Goal: Information Seeking & Learning: Learn about a topic

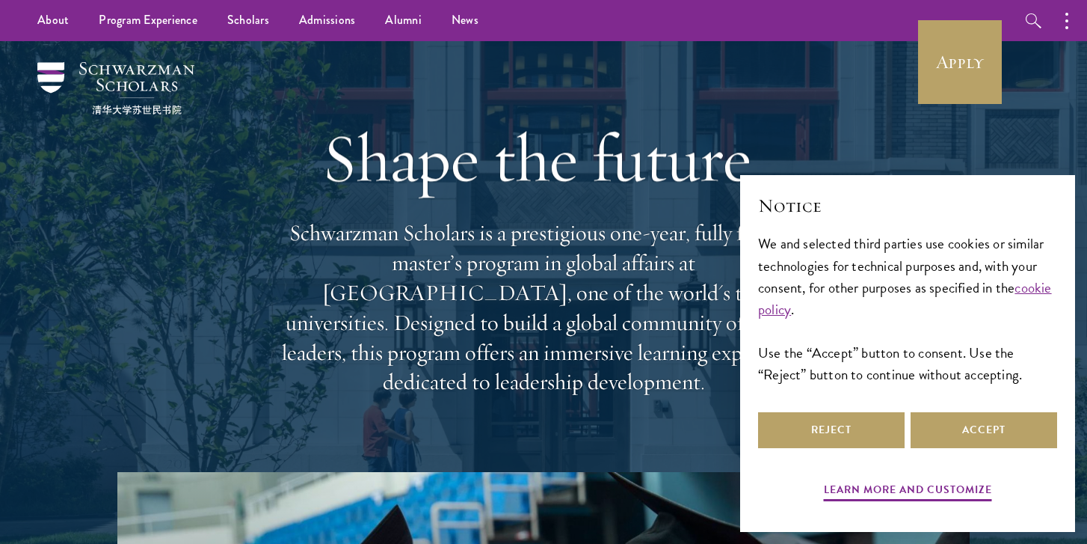
click at [790, 123] on h1 "Shape the future." at bounding box center [543, 158] width 538 height 84
click at [860, 421] on button "Reject" at bounding box center [831, 430] width 147 height 36
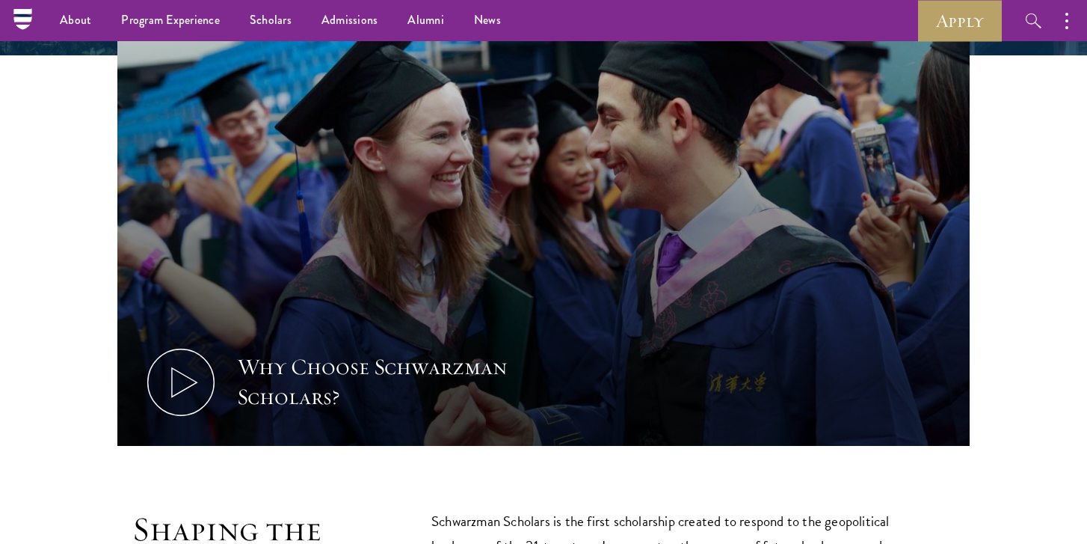
scroll to position [481, 0]
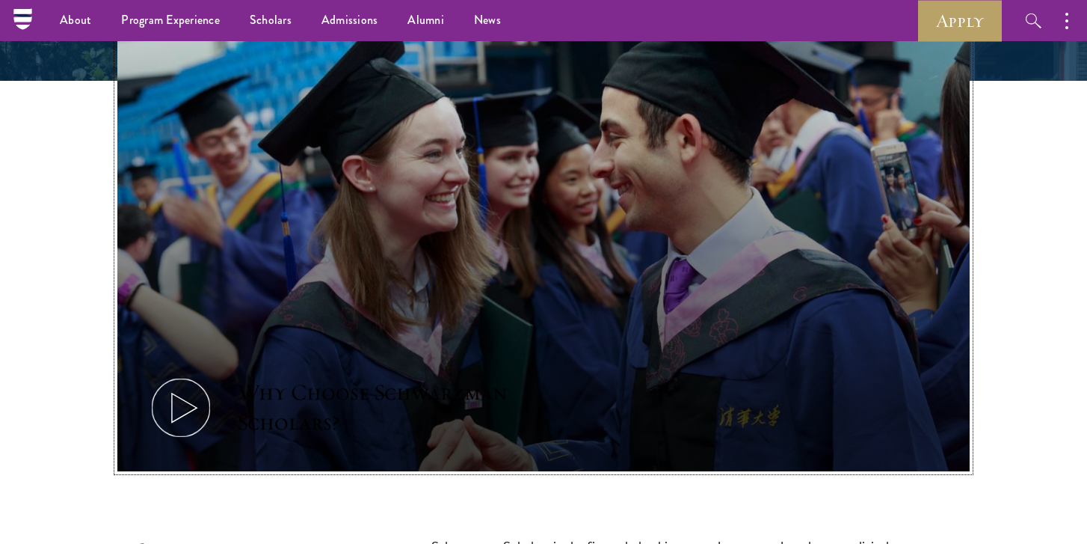
click at [176, 386] on icon at bounding box center [180, 407] width 67 height 67
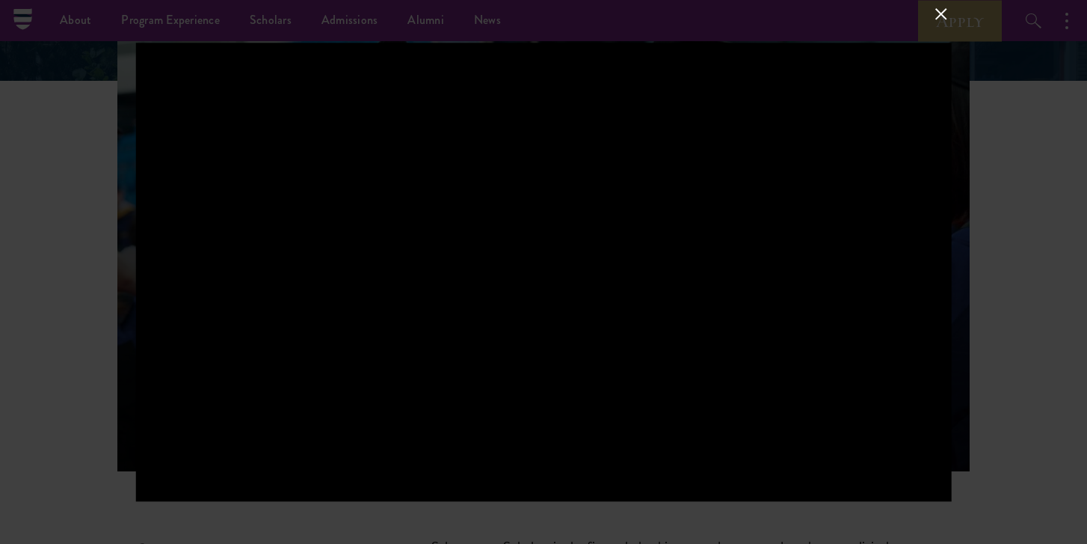
click at [936, 9] on button at bounding box center [941, 13] width 19 height 19
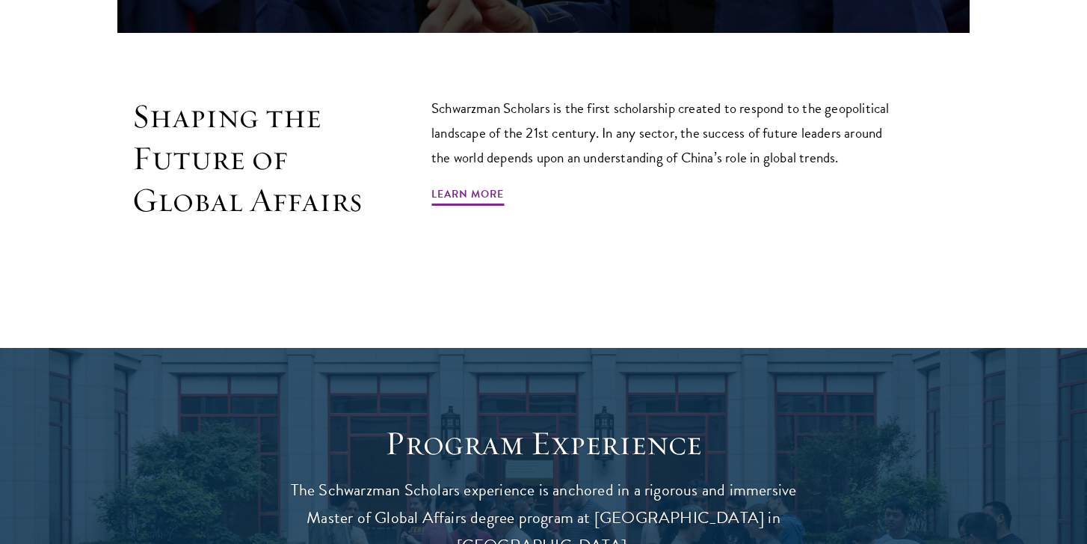
scroll to position [936, 0]
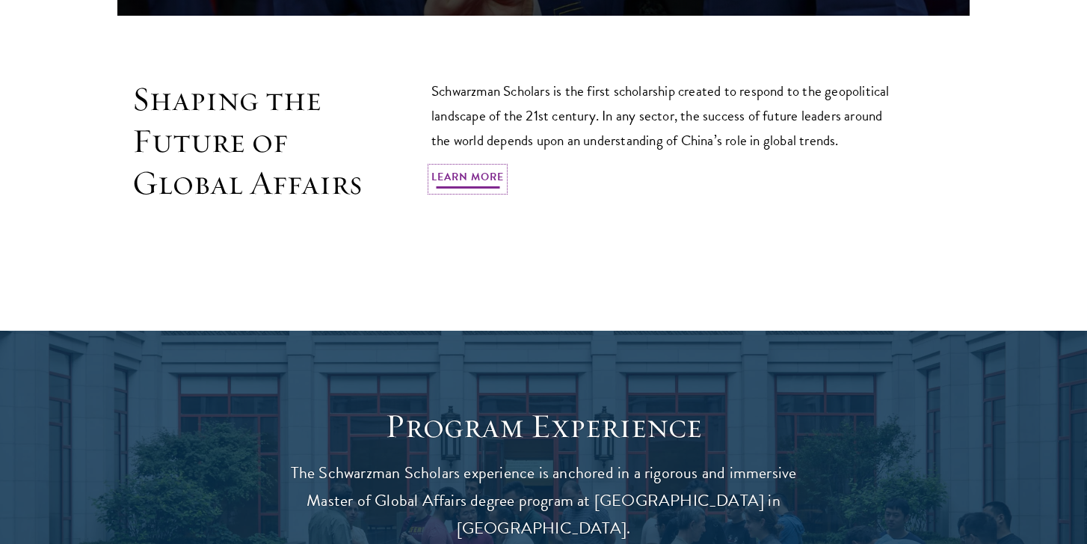
click at [458, 168] on link "Learn More" at bounding box center [467, 179] width 73 height 23
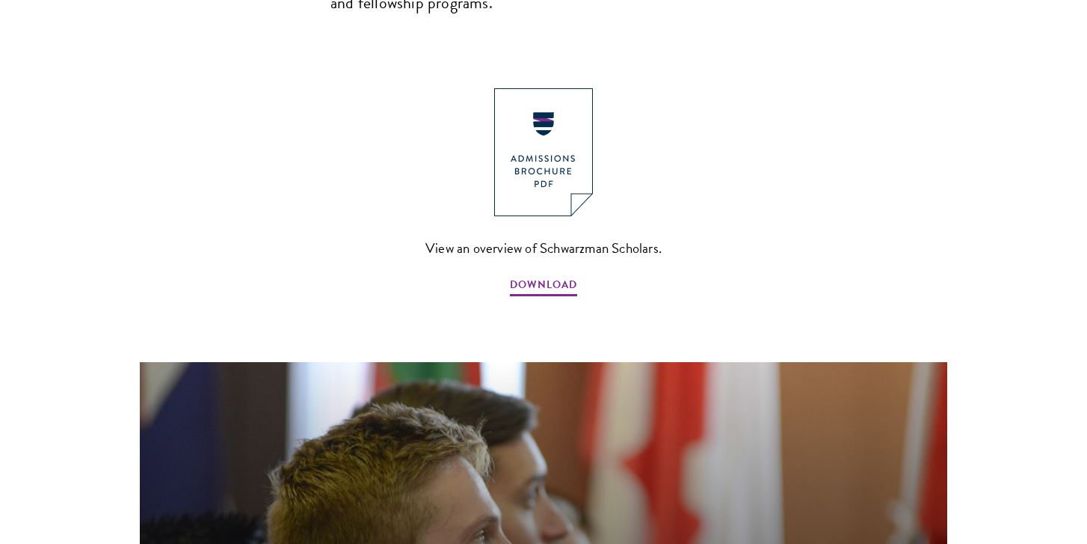
scroll to position [1660, 0]
click at [526, 91] on img at bounding box center [543, 151] width 99 height 128
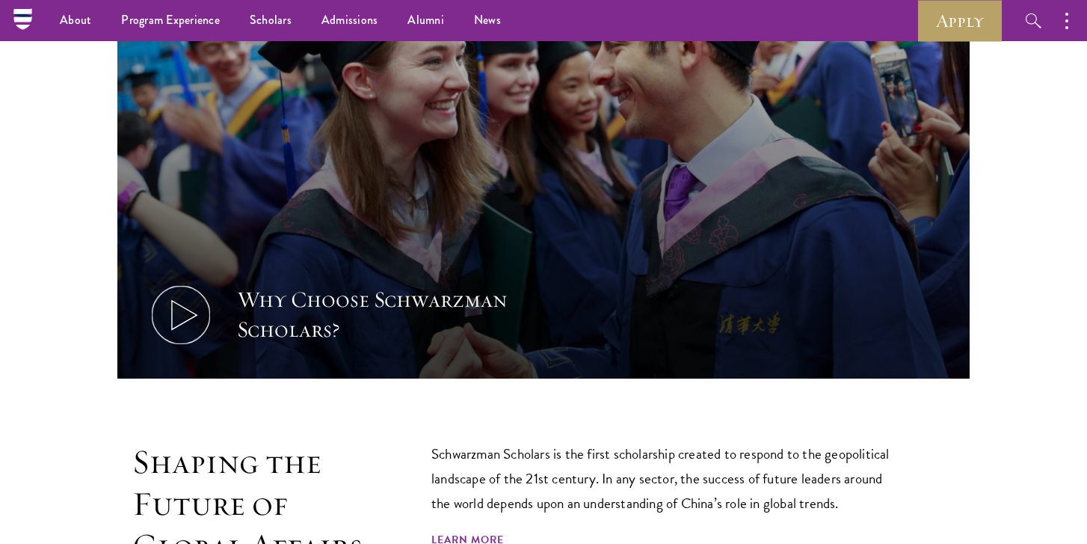
scroll to position [570, 0]
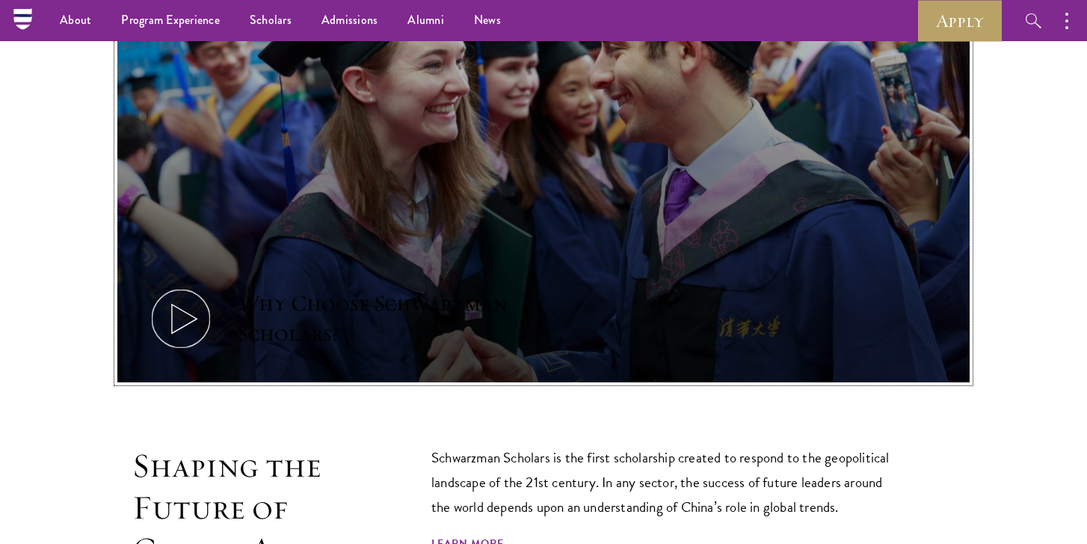
click at [179, 294] on icon at bounding box center [180, 318] width 67 height 67
